Goal: Information Seeking & Learning: Learn about a topic

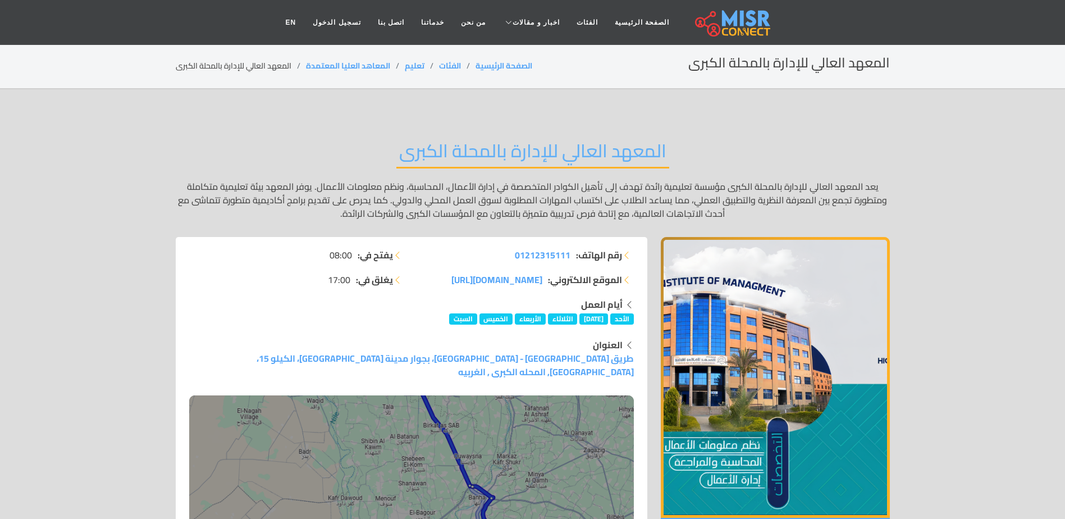
click at [755, 298] on img "1 / 1" at bounding box center [775, 377] width 229 height 281
click at [727, 215] on p "يعد المعهد العالي للإدارة بالمحلة الكبرى مؤسسة تعليمية رائدة تهدف إلى تأهيل الك…" at bounding box center [533, 200] width 714 height 40
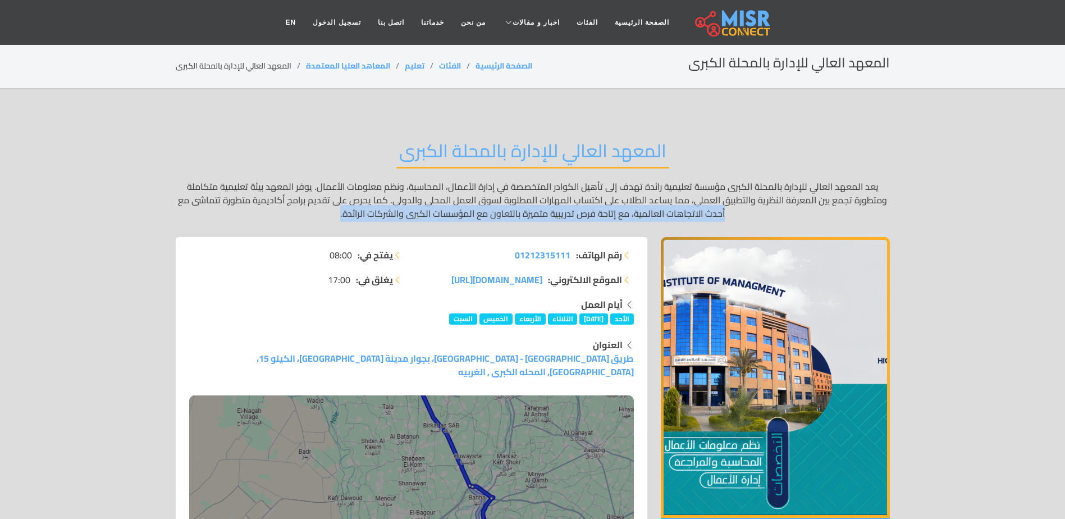
drag, startPoint x: 343, startPoint y: 213, endPoint x: 824, endPoint y: 216, distance: 480.6
click at [824, 216] on p "يعد المعهد العالي للإدارة بالمحلة الكبرى مؤسسة تعليمية رائدة تهدف إلى تأهيل الك…" at bounding box center [533, 200] width 714 height 40
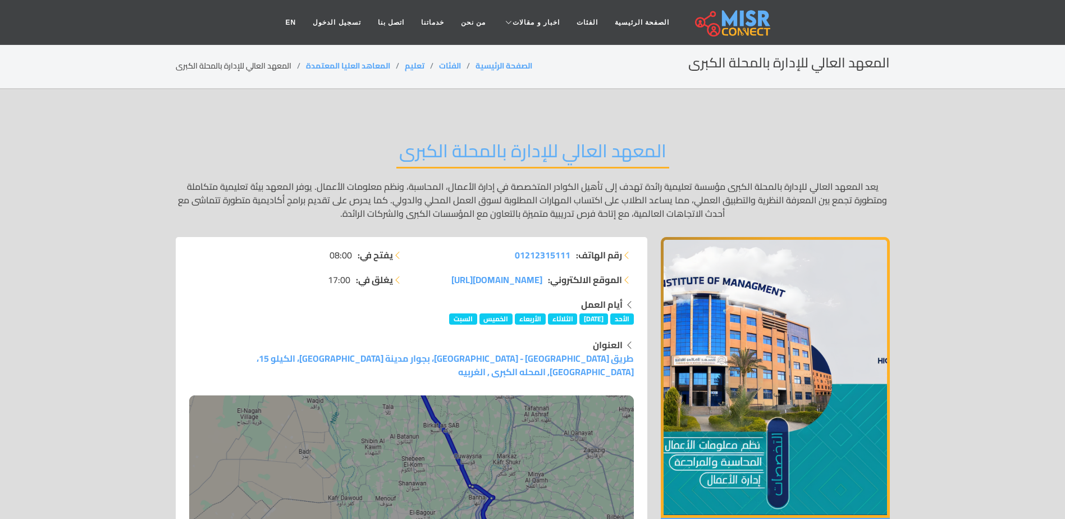
click at [889, 187] on p "يعد المعهد العالي للإدارة بالمحلة الكبرى مؤسسة تعليمية رائدة تهدف إلى تأهيل الك…" at bounding box center [533, 200] width 714 height 40
click at [724, 201] on p "يعد المعهد العالي للإدارة بالمحلة الكبرى مؤسسة تعليمية رائدة تهدف إلى تأهيل الك…" at bounding box center [533, 200] width 714 height 40
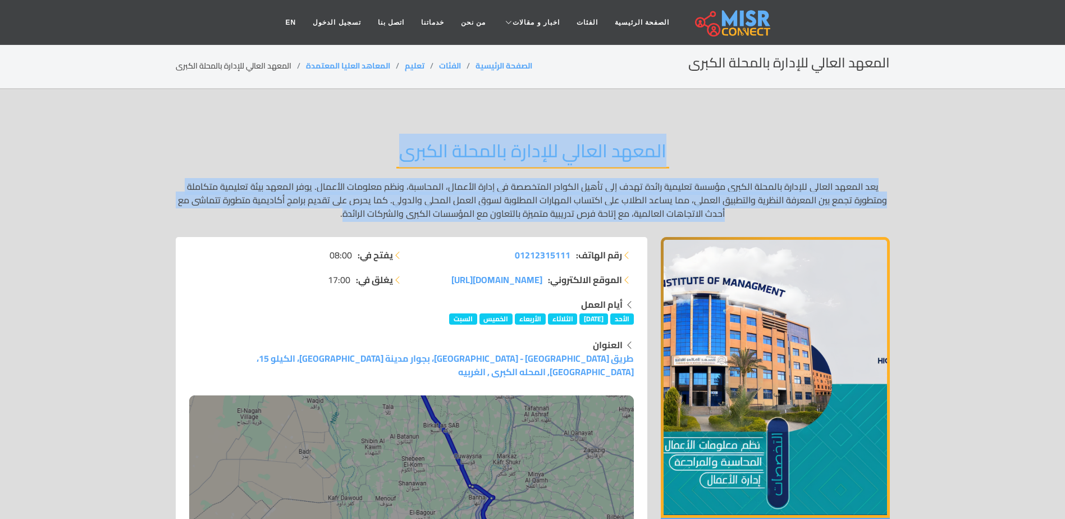
drag, startPoint x: 345, startPoint y: 211, endPoint x: 886, endPoint y: 154, distance: 544.3
click at [886, 154] on div "المعهد العالي للإدارة بالمحلة الكبرى يعد المعهد العالي للإدارة بالمحلة الكبرى م…" at bounding box center [533, 180] width 714 height 114
click at [732, 282] on img "1 / 1" at bounding box center [775, 377] width 229 height 281
